Goal: Information Seeking & Learning: Learn about a topic

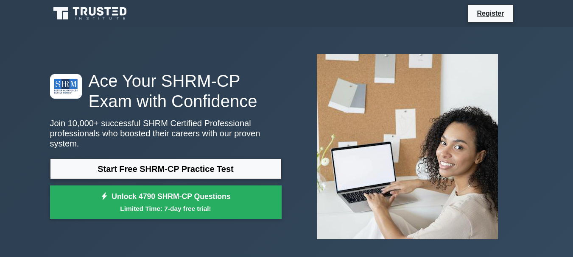
click at [169, 170] on link "Start Free SHRM-CP Practice Test" at bounding box center [166, 169] width 232 height 20
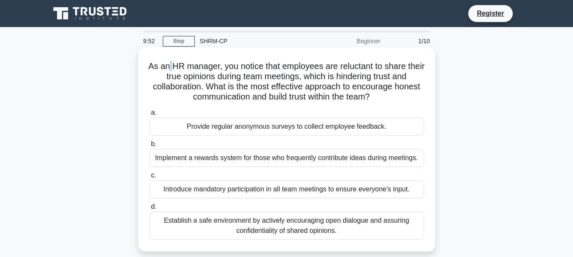
click at [181, 64] on h5 "As an HR manager, you notice that employees are reluctant to share their true o…" at bounding box center [286, 82] width 276 height 42
drag, startPoint x: 263, startPoint y: 62, endPoint x: 394, endPoint y: 65, distance: 131.1
click at [382, 64] on h5 "As an HR manager, you notice that employees are reluctant to share their true o…" at bounding box center [286, 82] width 276 height 42
click at [430, 67] on div "As an HR manager, you notice that employees are reluctant to share their true o…" at bounding box center [287, 150] width 290 height 198
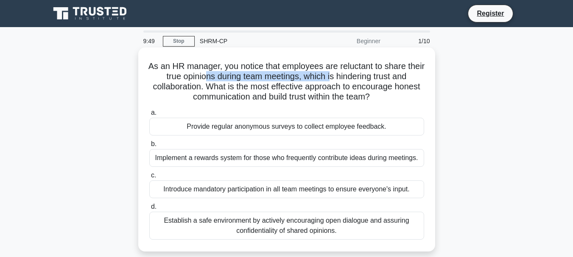
drag, startPoint x: 218, startPoint y: 77, endPoint x: 369, endPoint y: 79, distance: 151.4
click at [355, 78] on h5 "As an HR manager, you notice that employees are reluctant to share their true o…" at bounding box center [286, 82] width 276 height 42
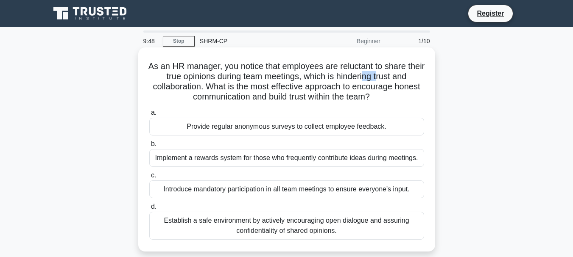
click at [390, 80] on h5 "As an HR manager, you notice that employees are reluctant to share their true o…" at bounding box center [286, 82] width 276 height 42
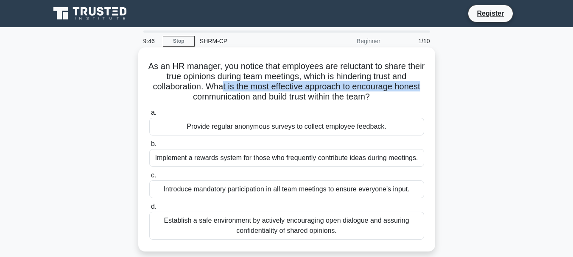
drag, startPoint x: 222, startPoint y: 89, endPoint x: 431, endPoint y: 89, distance: 209.0
click at [431, 89] on div "As an HR manager, you notice that employees are reluctant to share their true o…" at bounding box center [287, 150] width 290 height 198
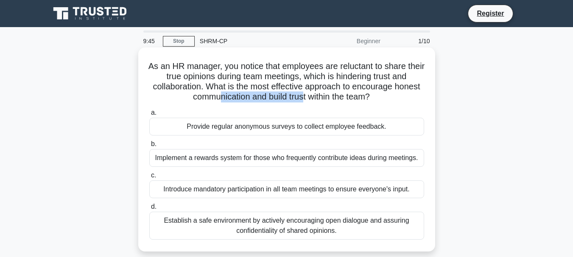
drag, startPoint x: 218, startPoint y: 98, endPoint x: 303, endPoint y: 98, distance: 85.2
click at [303, 98] on h5 "As an HR manager, you notice that employees are reluctant to share their true o…" at bounding box center [286, 82] width 276 height 42
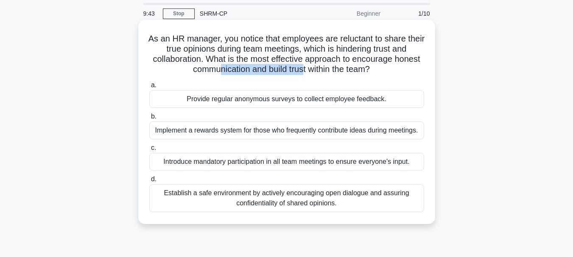
scroll to position [42, 0]
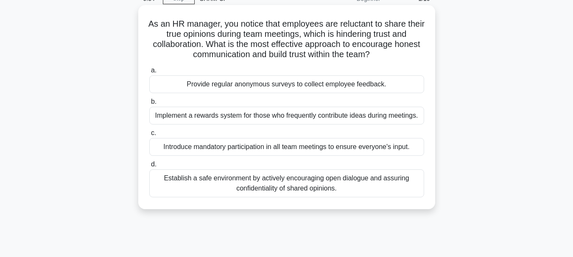
click at [229, 187] on div "Establish a safe environment by actively encouraging open dialogue and assuring…" at bounding box center [286, 184] width 275 height 28
click at [149, 167] on input "d. Establish a safe environment by actively encouraging open dialogue and assur…" at bounding box center [149, 165] width 0 height 6
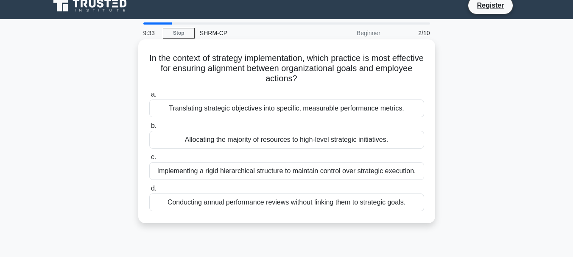
scroll to position [0, 0]
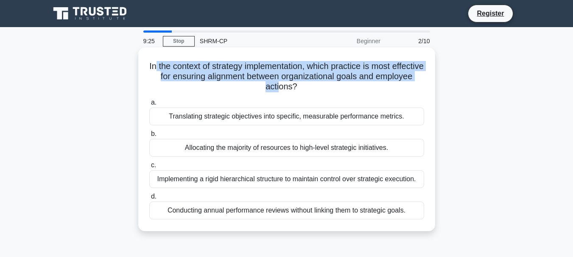
drag, startPoint x: 169, startPoint y: 67, endPoint x: 299, endPoint y: 92, distance: 133.0
click at [299, 92] on h5 "In the context of strategy implementation, which practice is most effective for…" at bounding box center [286, 76] width 276 height 31
click at [192, 81] on h5 "In the context of strategy implementation, which practice is most effective for…" at bounding box center [286, 76] width 276 height 31
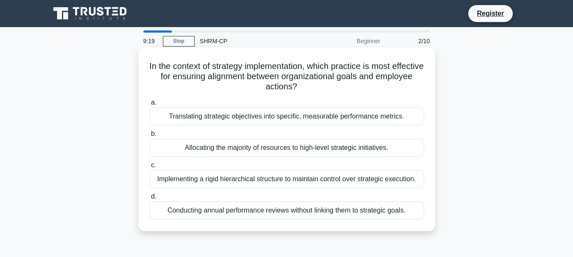
drag, startPoint x: 172, startPoint y: 61, endPoint x: 361, endPoint y: 88, distance: 191.0
click at [361, 88] on h5 "In the context of strategy implementation, which practice is most effective for…" at bounding box center [286, 76] width 276 height 31
click at [271, 121] on div "Translating strategic objectives into specific, measurable performance metrics." at bounding box center [286, 117] width 275 height 18
click at [149, 106] on input "a. Translating strategic objectives into specific, measurable performance metri…" at bounding box center [149, 103] width 0 height 6
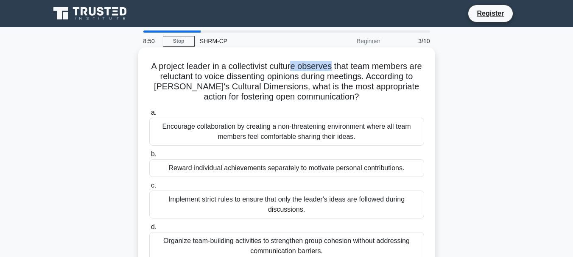
drag, startPoint x: 300, startPoint y: 67, endPoint x: 340, endPoint y: 70, distance: 40.4
click at [340, 70] on h5 "A project leader in a collectivist culture observes that team members are reluc…" at bounding box center [286, 82] width 276 height 42
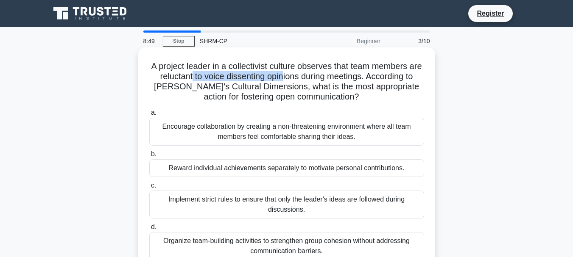
drag, startPoint x: 201, startPoint y: 74, endPoint x: 300, endPoint y: 74, distance: 98.4
click at [296, 74] on h5 "A project leader in a collectivist culture observes that team members are reluc…" at bounding box center [286, 82] width 276 height 42
drag, startPoint x: 301, startPoint y: 74, endPoint x: 311, endPoint y: 75, distance: 10.3
click at [311, 75] on h5 "A project leader in a collectivist culture observes that team members are reluc…" at bounding box center [286, 82] width 276 height 42
drag, startPoint x: 368, startPoint y: 78, endPoint x: 396, endPoint y: 78, distance: 28.4
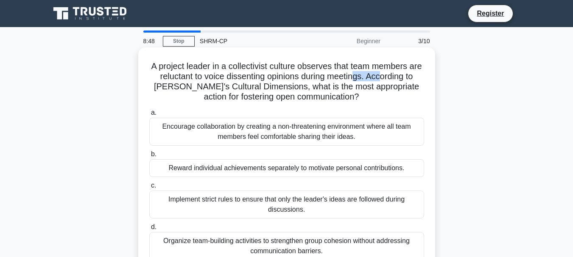
click at [396, 78] on h5 "A project leader in a collectivist culture observes that team members are reluc…" at bounding box center [286, 82] width 276 height 42
drag, startPoint x: 173, startPoint y: 89, endPoint x: 195, endPoint y: 89, distance: 22.5
click at [195, 89] on h5 "A project leader in a collectivist culture observes that team members are reluc…" at bounding box center [286, 82] width 276 height 42
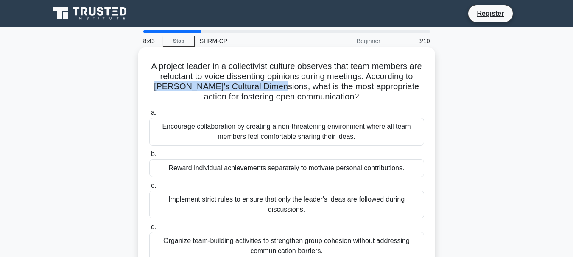
drag, startPoint x: 163, startPoint y: 87, endPoint x: 282, endPoint y: 89, distance: 118.7
click at [282, 89] on h5 "A project leader in a collectivist culture observes that team members are reluc…" at bounding box center [286, 82] width 276 height 42
copy h5 "Hofstede's Cultural Dimensions"
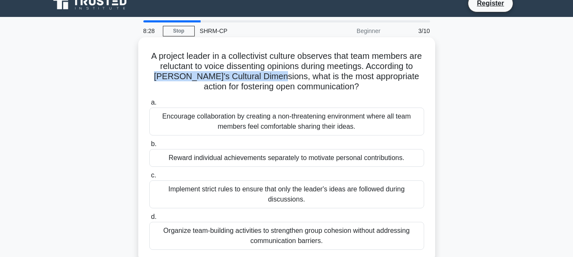
scroll to position [11, 0]
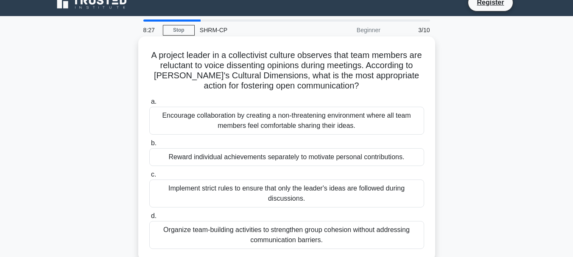
click at [306, 75] on h5 "A project leader in a collectivist culture observes that team members are reluc…" at bounding box center [286, 71] width 276 height 42
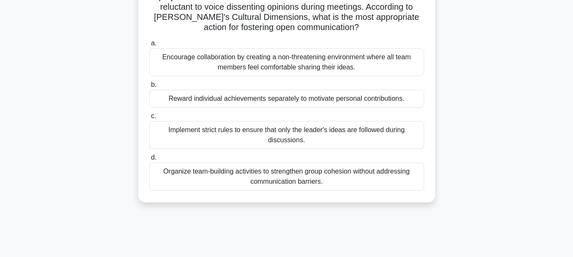
scroll to position [70, 0]
click at [256, 177] on div "Organize team-building activities to strengthen group cohesion without addressi…" at bounding box center [286, 176] width 275 height 28
click at [149, 160] on input "d. Organize team-building activities to strengthen group cohesion without addre…" at bounding box center [149, 158] width 0 height 6
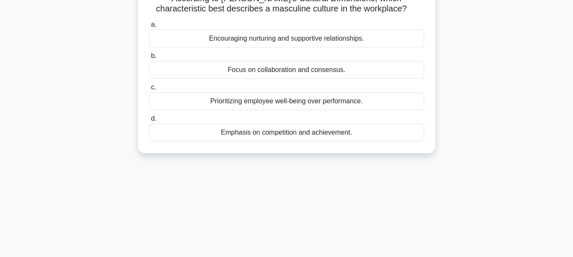
scroll to position [0, 0]
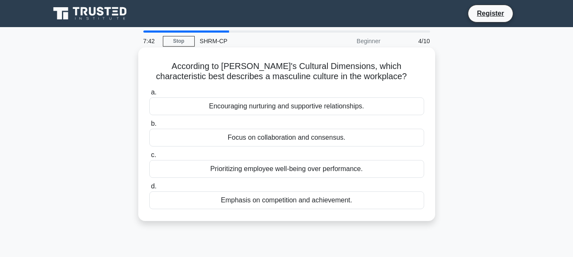
click at [257, 143] on div "Focus on collaboration and consensus." at bounding box center [286, 138] width 275 height 18
click at [149, 127] on input "b. Focus on collaboration and consensus." at bounding box center [149, 124] width 0 height 6
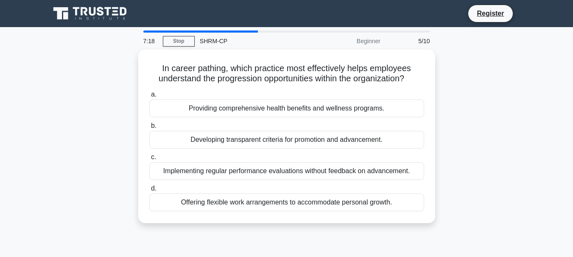
drag, startPoint x: 277, startPoint y: 156, endPoint x: 128, endPoint y: 144, distance: 149.3
click at [128, 144] on div "In career pathing, which practice most effectively helps employees understand t…" at bounding box center [286, 142] width 483 height 184
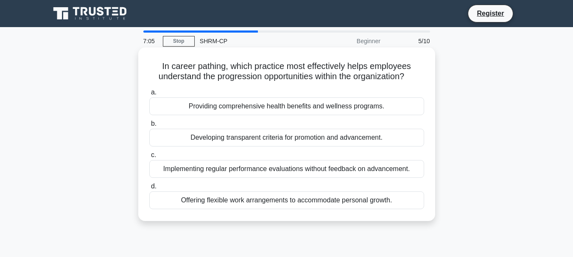
click at [275, 140] on div "Developing transparent criteria for promotion and advancement." at bounding box center [286, 138] width 275 height 18
click at [149, 127] on input "b. Developing transparent criteria for promotion and advancement." at bounding box center [149, 124] width 0 height 6
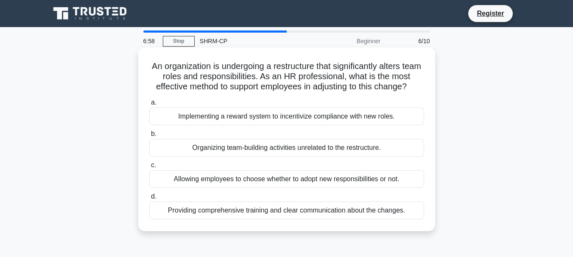
drag, startPoint x: 178, startPoint y: 68, endPoint x: 418, endPoint y: 87, distance: 241.1
click at [418, 86] on h5 "An organization is undergoing a restructure that significantly alters team role…" at bounding box center [286, 76] width 276 height 31
click at [310, 212] on div "Providing comprehensive training and clear communication about the changes." at bounding box center [286, 211] width 275 height 18
click at [149, 200] on input "d. Providing comprehensive training and clear communication about the changes." at bounding box center [149, 197] width 0 height 6
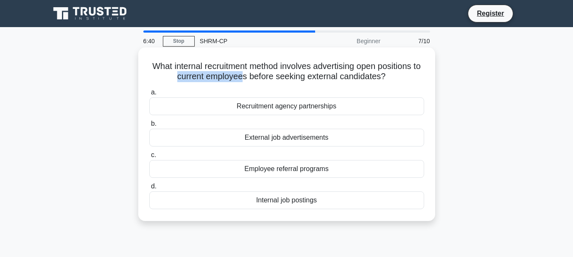
drag, startPoint x: 180, startPoint y: 73, endPoint x: 248, endPoint y: 74, distance: 67.4
click at [248, 74] on h5 "What internal recruitment method involves advertising open positions to current…" at bounding box center [286, 71] width 276 height 21
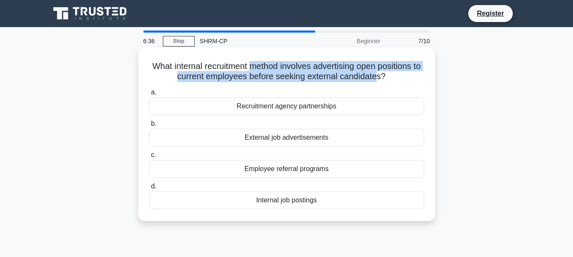
drag, startPoint x: 253, startPoint y: 69, endPoint x: 383, endPoint y: 80, distance: 130.6
click at [383, 80] on h5 "What internal recruitment method involves advertising open positions to current…" at bounding box center [286, 71] width 276 height 21
click at [268, 69] on h5 "What internal recruitment method involves advertising open positions to current…" at bounding box center [286, 71] width 276 height 21
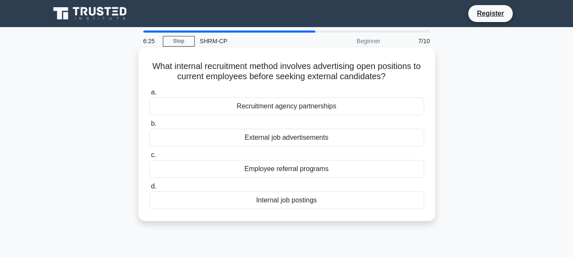
click at [296, 202] on div "Internal job postings" at bounding box center [286, 201] width 275 height 18
click at [149, 190] on input "d. Internal job postings" at bounding box center [149, 187] width 0 height 6
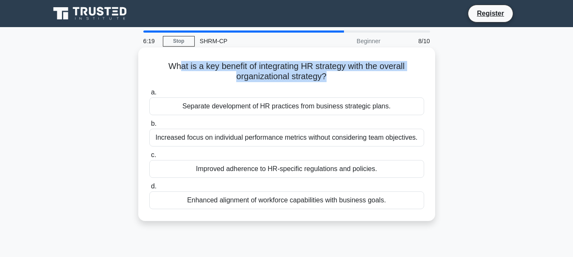
drag, startPoint x: 179, startPoint y: 70, endPoint x: 327, endPoint y: 80, distance: 148.7
click at [327, 80] on h5 "What is a key benefit of integrating HR strategy with the overall organizationa…" at bounding box center [286, 71] width 276 height 21
drag, startPoint x: 166, startPoint y: 65, endPoint x: 326, endPoint y: 79, distance: 160.4
click at [326, 79] on h5 "What is a key benefit of integrating HR strategy with the overall organizationa…" at bounding box center [286, 71] width 276 height 21
click at [208, 64] on h5 "What is a key benefit of integrating HR strategy with the overall organizationa…" at bounding box center [286, 71] width 276 height 21
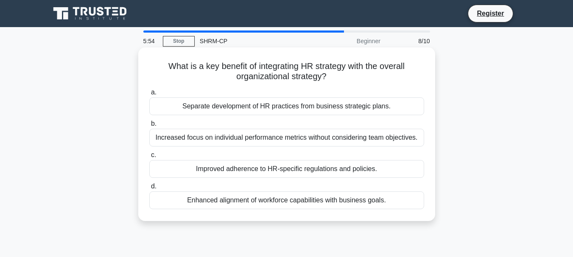
click at [289, 180] on div "a. Separate development of HR practices from business strategic plans. b. Incre…" at bounding box center [286, 149] width 285 height 126
click at [286, 171] on div "Improved adherence to HR-specific regulations and policies." at bounding box center [286, 169] width 275 height 18
click at [149, 158] on input "c. Improved adherence to HR-specific regulations and policies." at bounding box center [149, 156] width 0 height 6
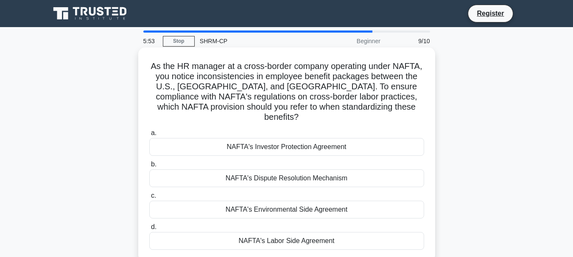
click at [148, 67] on div "As the HR manager at a cross-border company operating under NAFTA, you notice i…" at bounding box center [287, 155] width 290 height 208
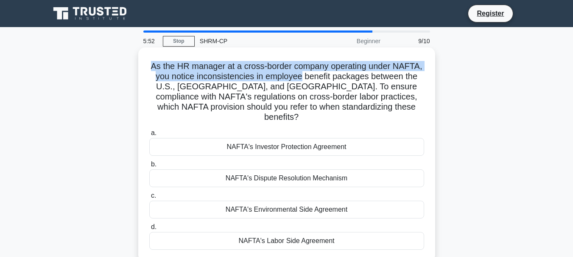
drag, startPoint x: 166, startPoint y: 69, endPoint x: 266, endPoint y: 76, distance: 100.3
click at [266, 76] on div "As the HR manager at a cross-border company operating under NAFTA, you notice i…" at bounding box center [287, 155] width 290 height 208
click at [271, 63] on h5 "As the HR manager at a cross-border company operating under NAFTA, you notice i…" at bounding box center [286, 92] width 276 height 62
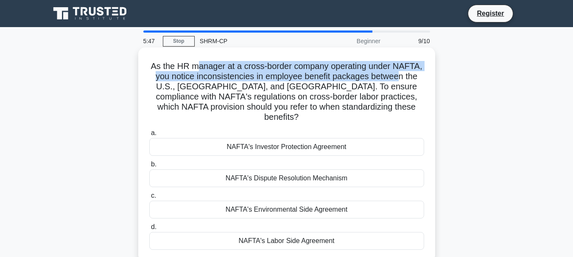
drag, startPoint x: 193, startPoint y: 66, endPoint x: 402, endPoint y: 79, distance: 209.4
click at [402, 79] on h5 "As the HR manager at a cross-border company operating under NAFTA, you notice i…" at bounding box center [286, 92] width 276 height 62
click at [363, 75] on h5 "As the HR manager at a cross-border company operating under NAFTA, you notice i…" at bounding box center [286, 92] width 276 height 62
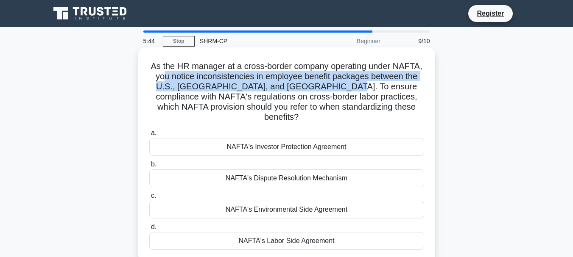
drag, startPoint x: 162, startPoint y: 77, endPoint x: 343, endPoint y: 82, distance: 181.1
click at [343, 82] on h5 "As the HR manager at a cross-border company operating under NAFTA, you notice i…" at bounding box center [286, 92] width 276 height 62
drag, startPoint x: 183, startPoint y: 84, endPoint x: 197, endPoint y: 84, distance: 13.6
click at [184, 84] on h5 "As the HR manager at a cross-border company operating under NAFTA, you notice i…" at bounding box center [286, 92] width 276 height 62
click at [219, 84] on h5 "As the HR manager at a cross-border company operating under NAFTA, you notice i…" at bounding box center [286, 92] width 276 height 62
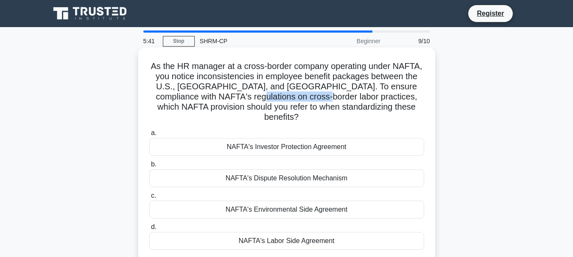
drag, startPoint x: 256, startPoint y: 96, endPoint x: 323, endPoint y: 102, distance: 67.3
click at [323, 102] on h5 "As the HR manager at a cross-border company operating under NAFTA, you notice i…" at bounding box center [286, 92] width 276 height 62
click at [335, 101] on h5 "As the HR manager at a cross-border company operating under NAFTA, you notice i…" at bounding box center [286, 92] width 276 height 62
drag, startPoint x: 354, startPoint y: 98, endPoint x: 378, endPoint y: 99, distance: 23.8
click at [378, 99] on h5 "As the HR manager at a cross-border company operating under NAFTA, you notice i…" at bounding box center [286, 92] width 276 height 62
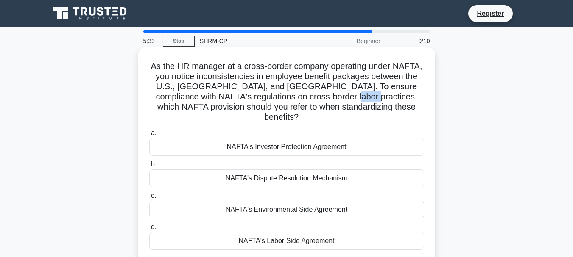
copy h5 "NAFTA"
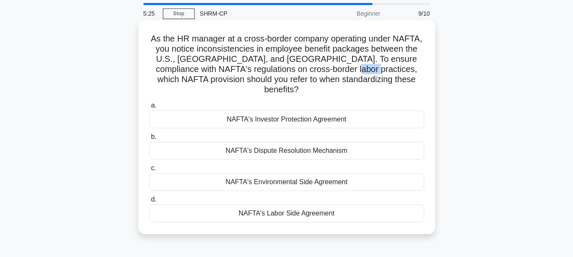
scroll to position [42, 0]
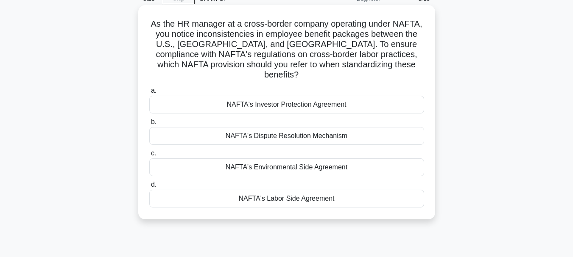
click at [271, 190] on div "NAFTA's Labor Side Agreement" at bounding box center [286, 199] width 275 height 18
click at [149, 185] on input "d. NAFTA's Labor Side Agreement" at bounding box center [149, 185] width 0 height 6
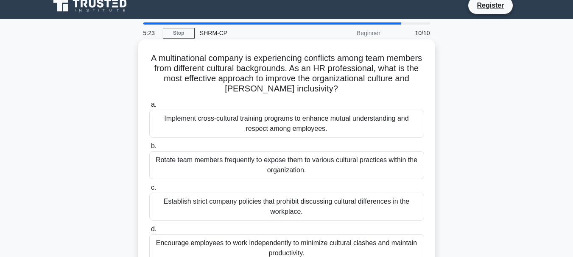
scroll to position [0, 0]
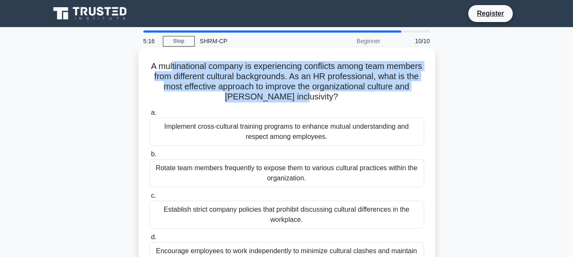
drag, startPoint x: 193, startPoint y: 66, endPoint x: 334, endPoint y: 98, distance: 145.2
click at [334, 98] on h5 "A multinational company is experiencing conflicts among team members from diffe…" at bounding box center [286, 82] width 276 height 42
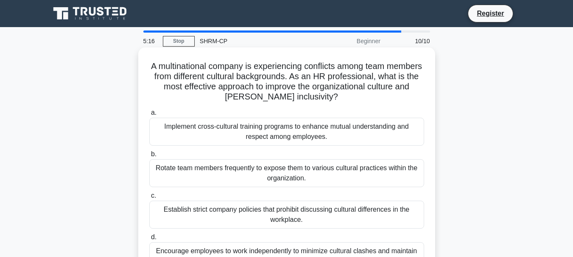
click at [293, 105] on div "A multinational company is experiencing conflicts among team members from diffe…" at bounding box center [287, 165] width 290 height 228
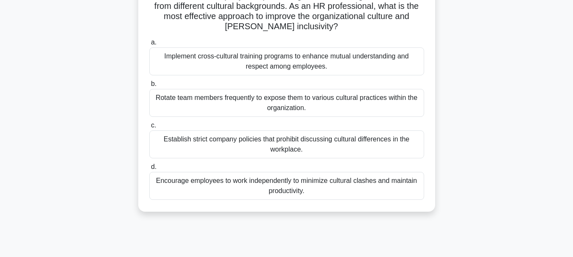
scroll to position [85, 0]
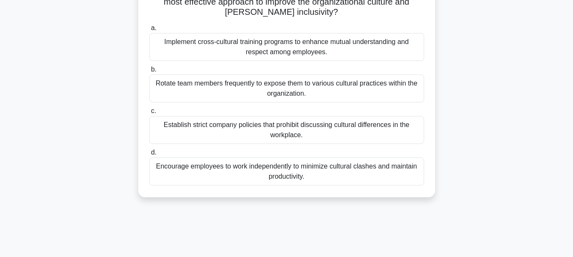
click at [255, 51] on div "Implement cross-cultural training programs to enhance mutual understanding and …" at bounding box center [286, 47] width 275 height 28
click at [149, 31] on input "a. Implement cross-cultural training programs to enhance mutual understanding a…" at bounding box center [149, 28] width 0 height 6
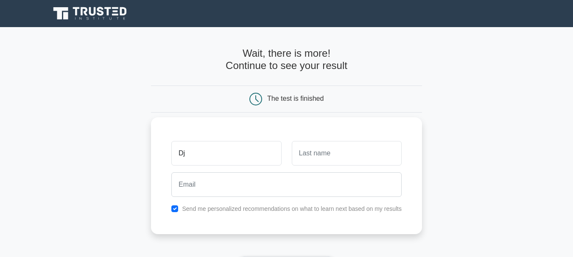
type input "D"
type input "Shane Haassa"
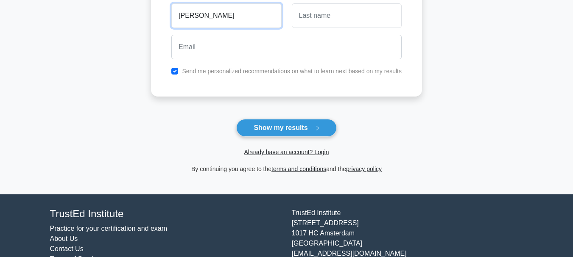
click at [212, 21] on input "Shane Haassa" at bounding box center [226, 15] width 110 height 25
type input "[PERSON_NAME]"
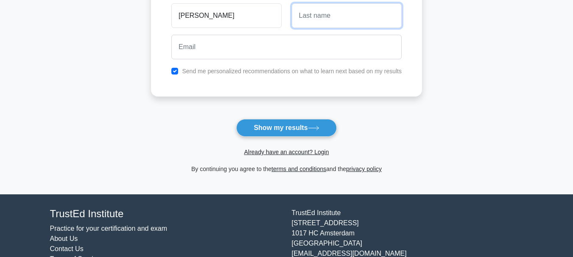
type input "J"
type input "Hassan"
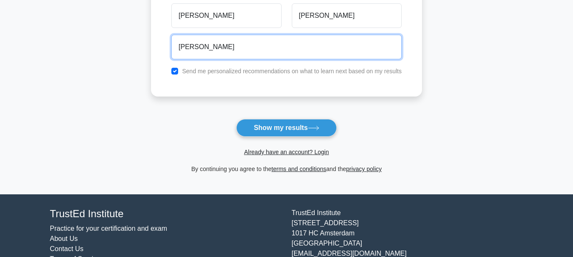
type input "shanehassan10@gmail.com"
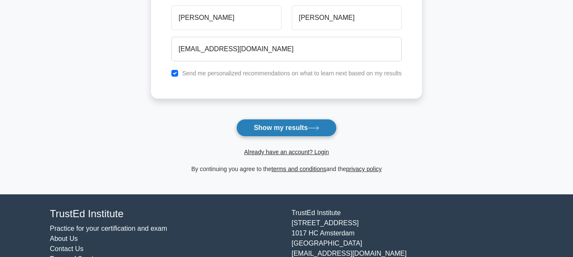
click at [271, 134] on button "Show my results" at bounding box center [286, 128] width 100 height 18
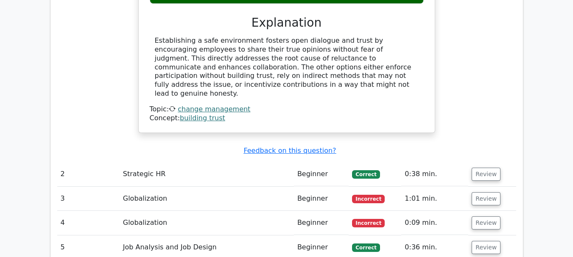
scroll to position [895, 0]
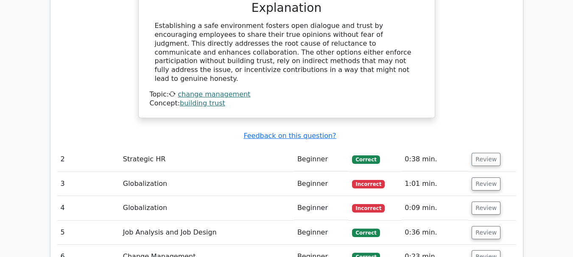
click at [149, 172] on td "Globalization" at bounding box center [207, 184] width 174 height 24
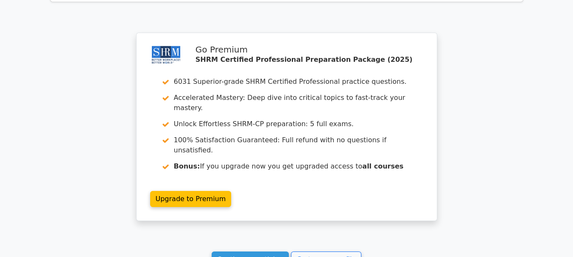
drag, startPoint x: 421, startPoint y: 127, endPoint x: 371, endPoint y: 192, distance: 81.1
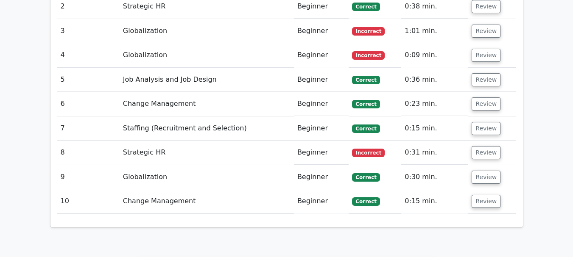
drag, startPoint x: 511, startPoint y: 143, endPoint x: 482, endPoint y: 92, distance: 59.1
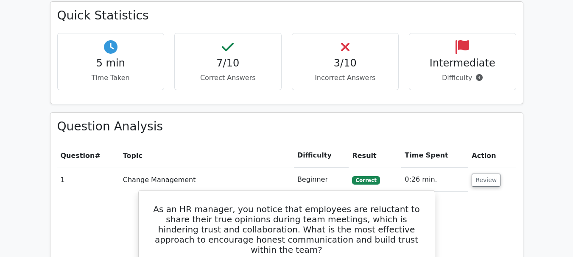
scroll to position [74, 0]
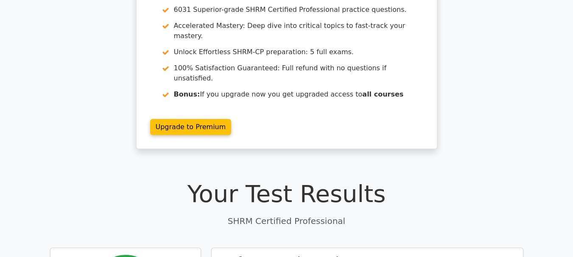
drag, startPoint x: 218, startPoint y: 205, endPoint x: 234, endPoint y: 99, distance: 107.4
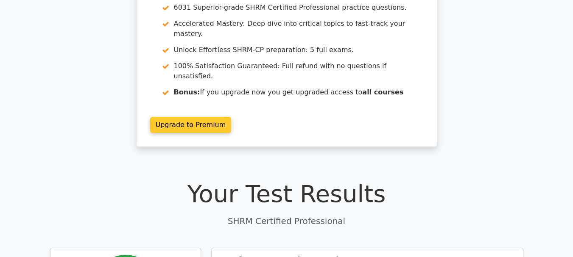
scroll to position [0, 0]
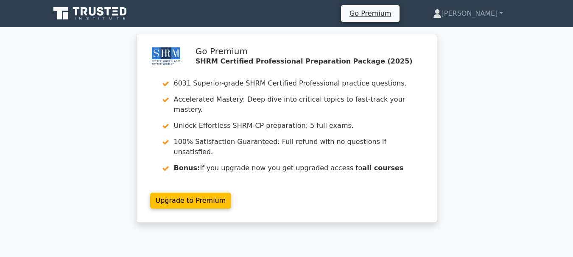
click at [463, 101] on div "Go Premium SHRM Certified Professional Preparation Package (2025) 6031 Superior…" at bounding box center [286, 133] width 573 height 199
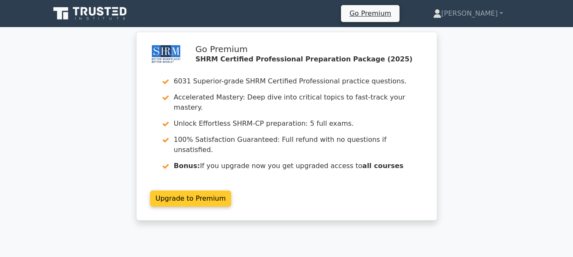
drag, startPoint x: 422, startPoint y: 162, endPoint x: 423, endPoint y: 132, distance: 30.1
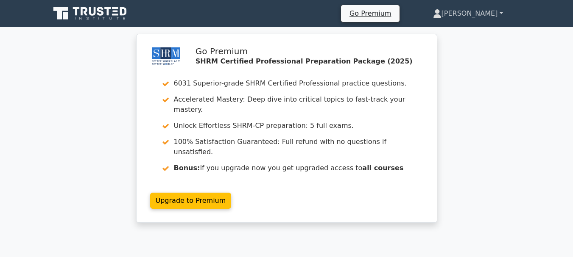
click at [493, 14] on link "[PERSON_NAME]" at bounding box center [468, 13] width 111 height 17
